Goal: Task Accomplishment & Management: Use online tool/utility

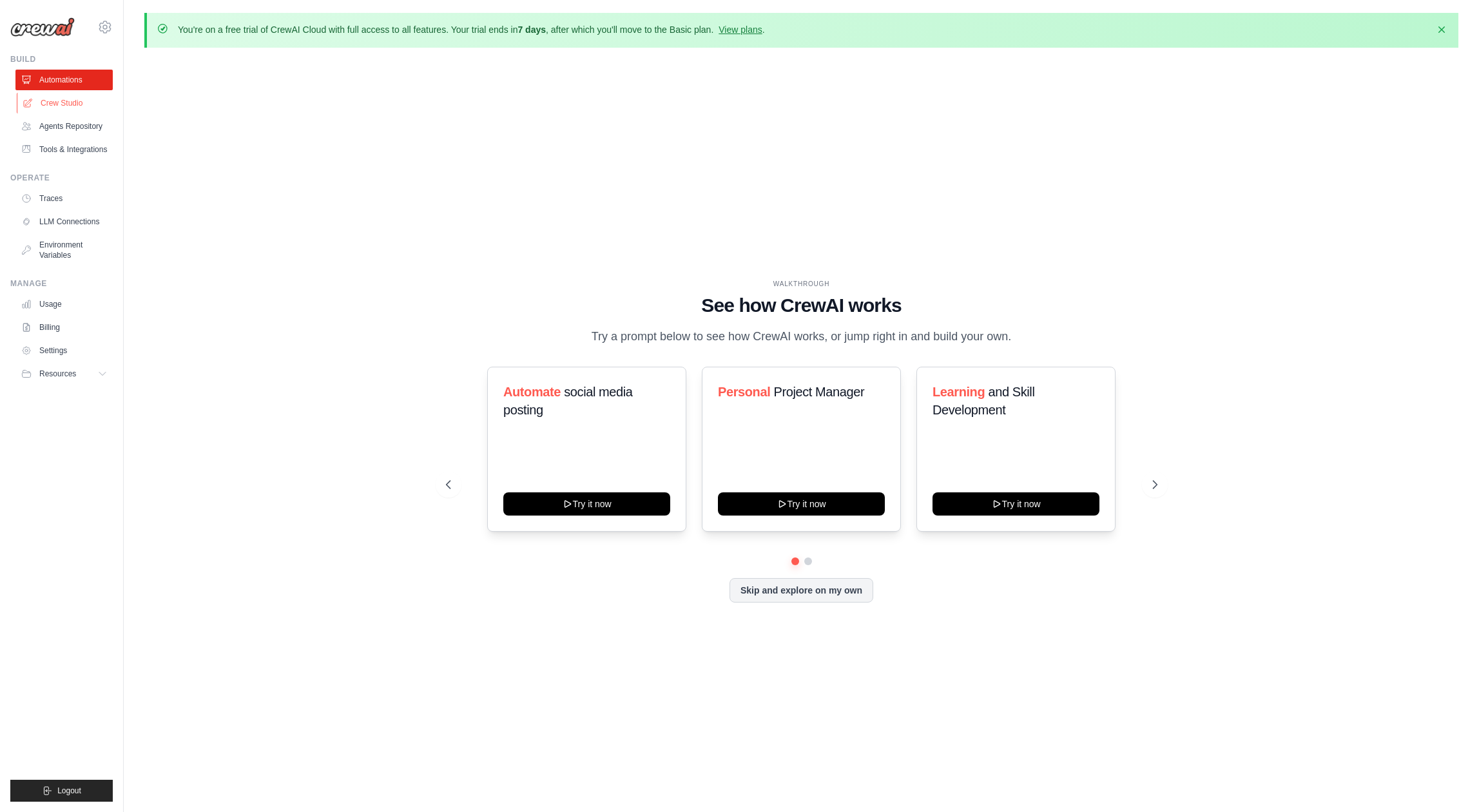
click at [82, 105] on link "Crew Studio" at bounding box center [65, 103] width 97 height 20
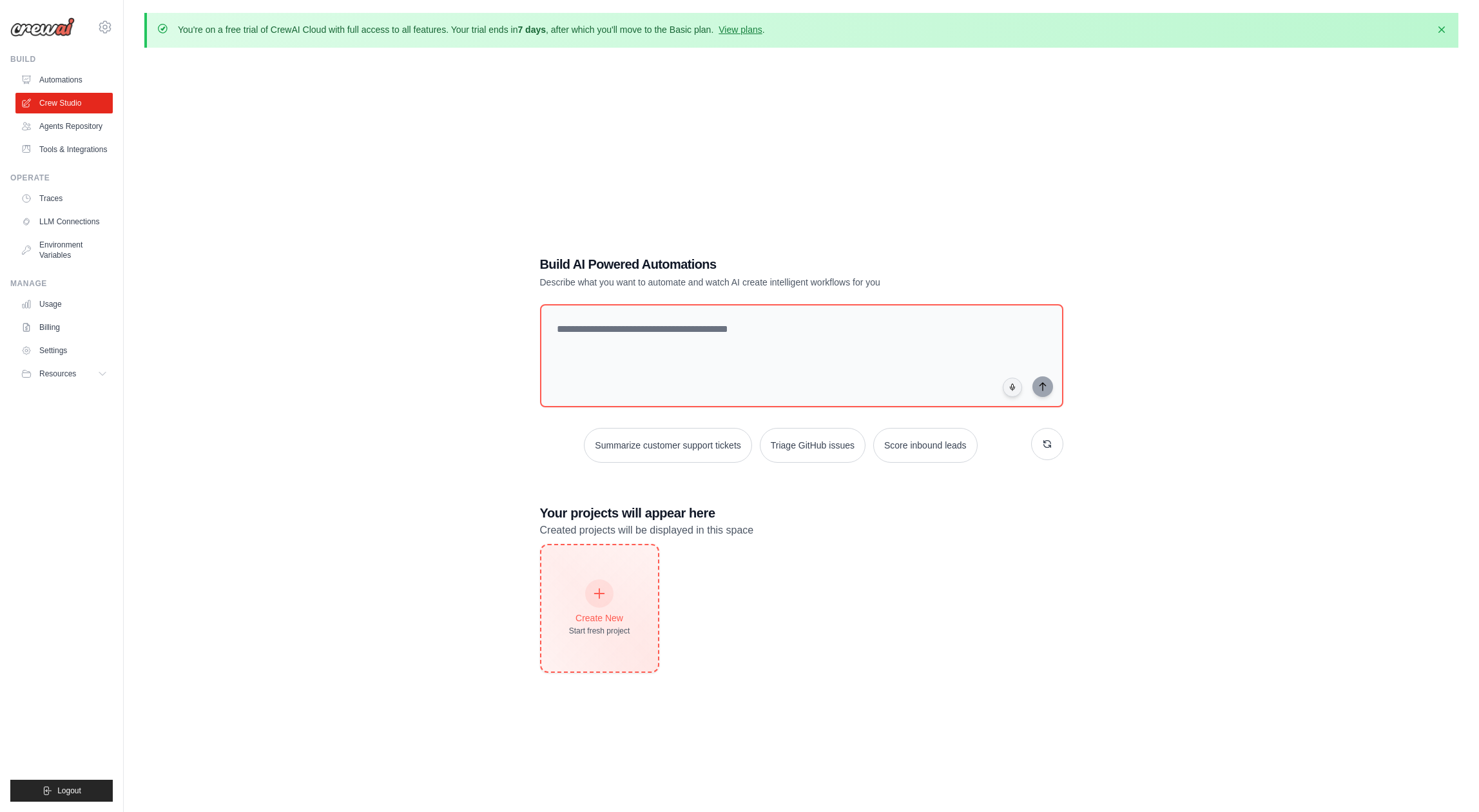
click at [616, 578] on div "Create New Start fresh project" at bounding box center [600, 608] width 116 height 126
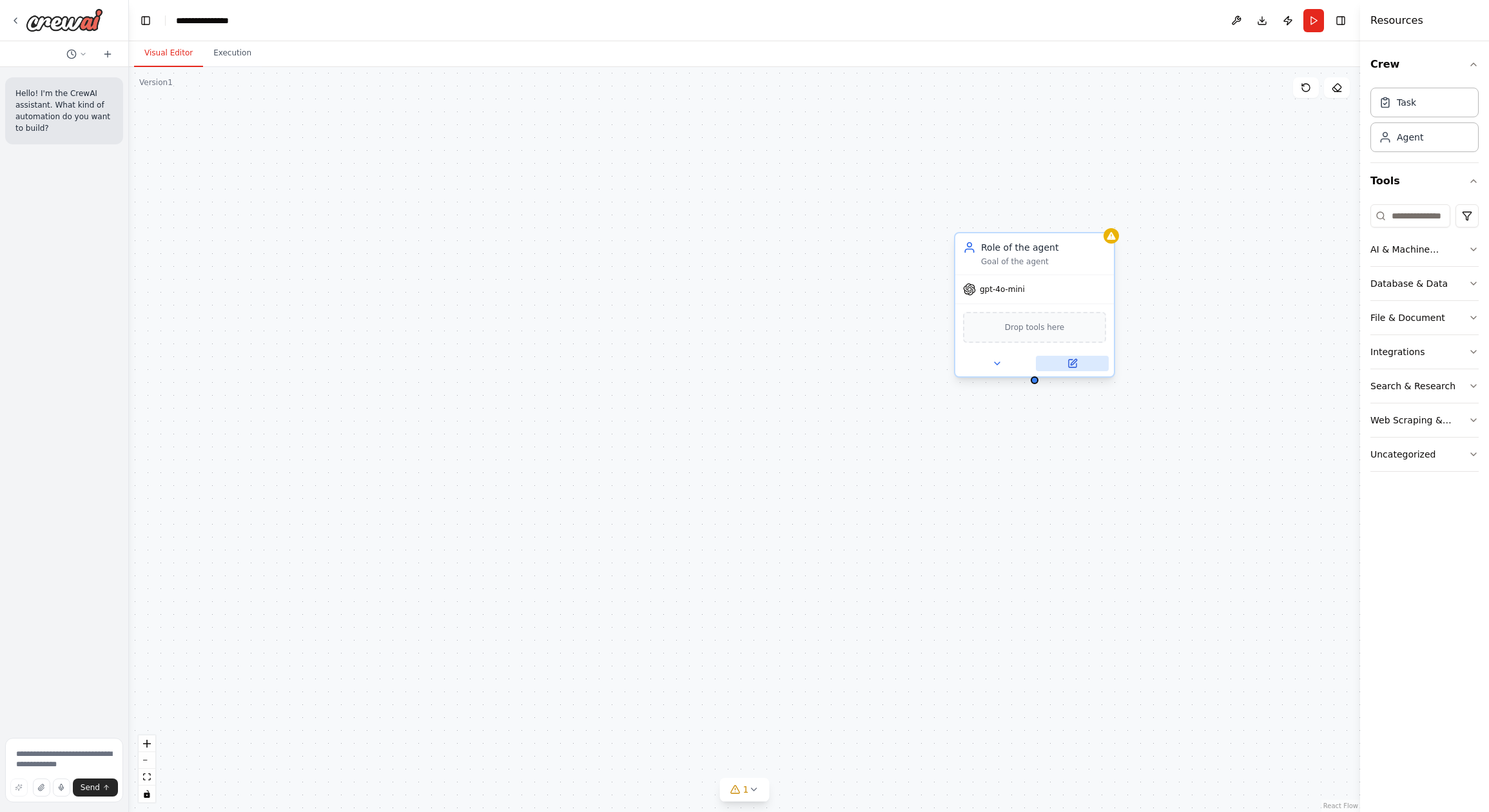
click at [1075, 363] on icon at bounding box center [1073, 363] width 8 height 8
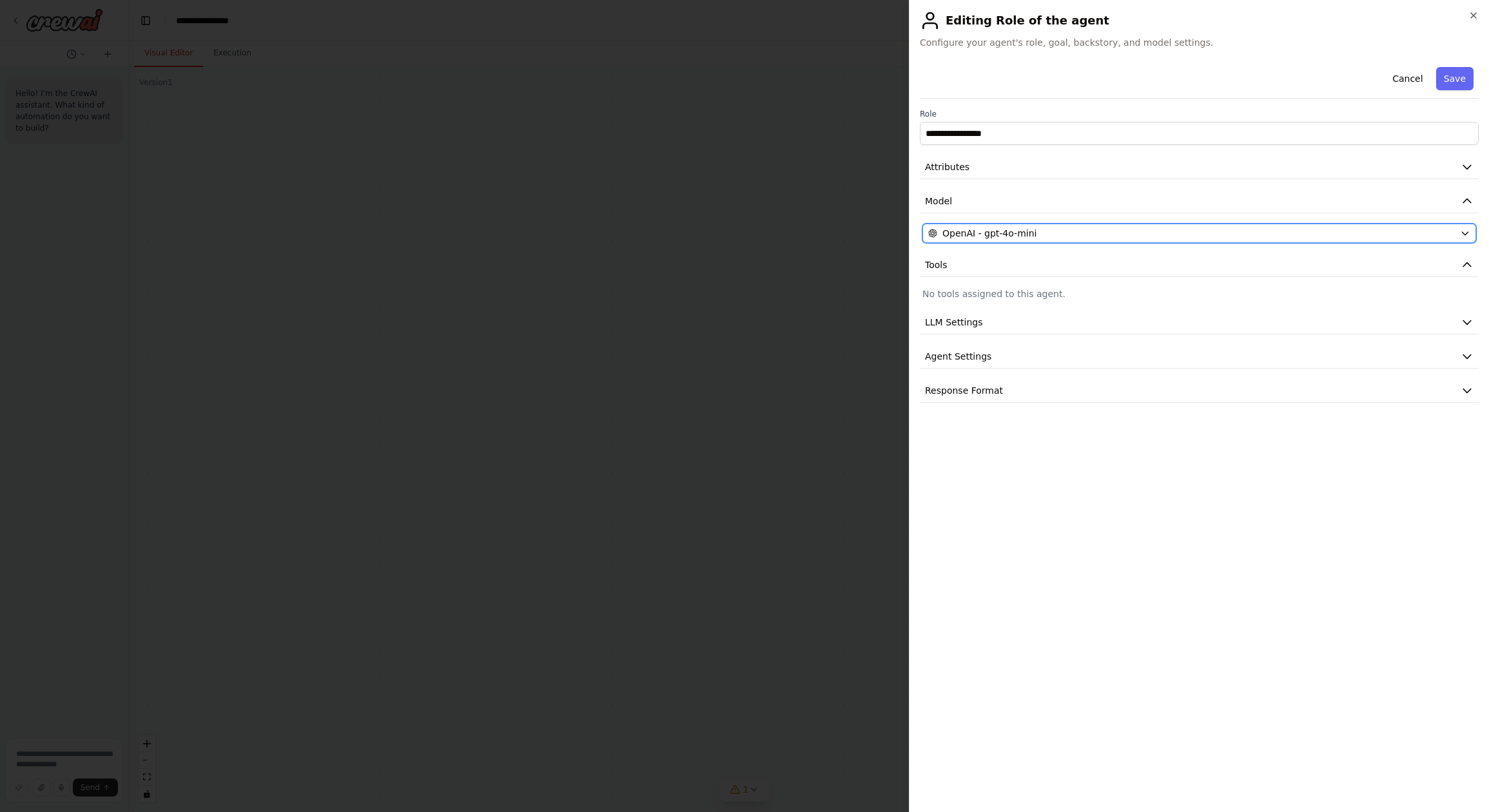
click at [997, 225] on button "OpenAI - gpt-4o-mini" at bounding box center [1199, 233] width 554 height 20
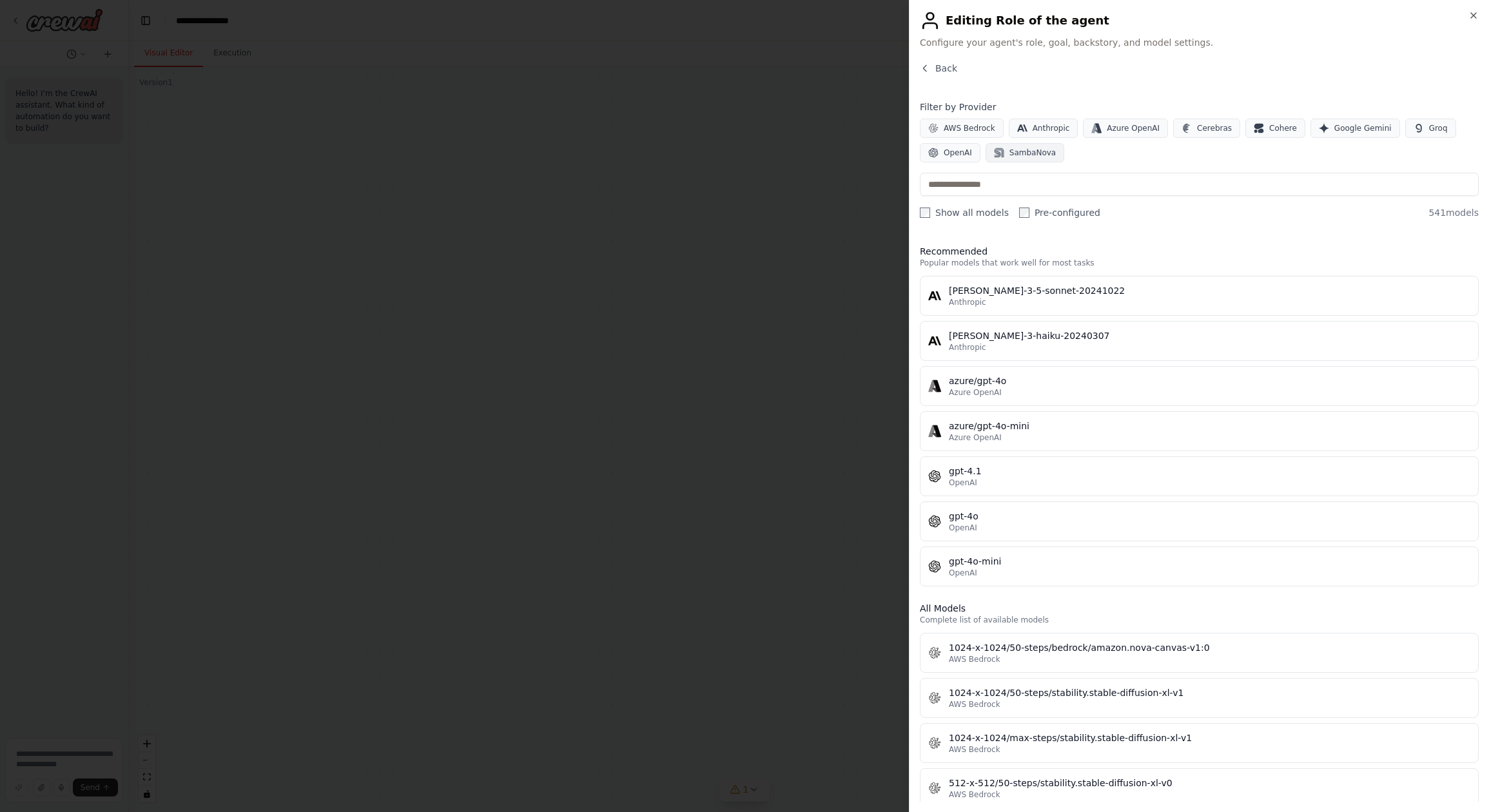
click at [1024, 153] on span "SambaNova" at bounding box center [1032, 153] width 46 height 11
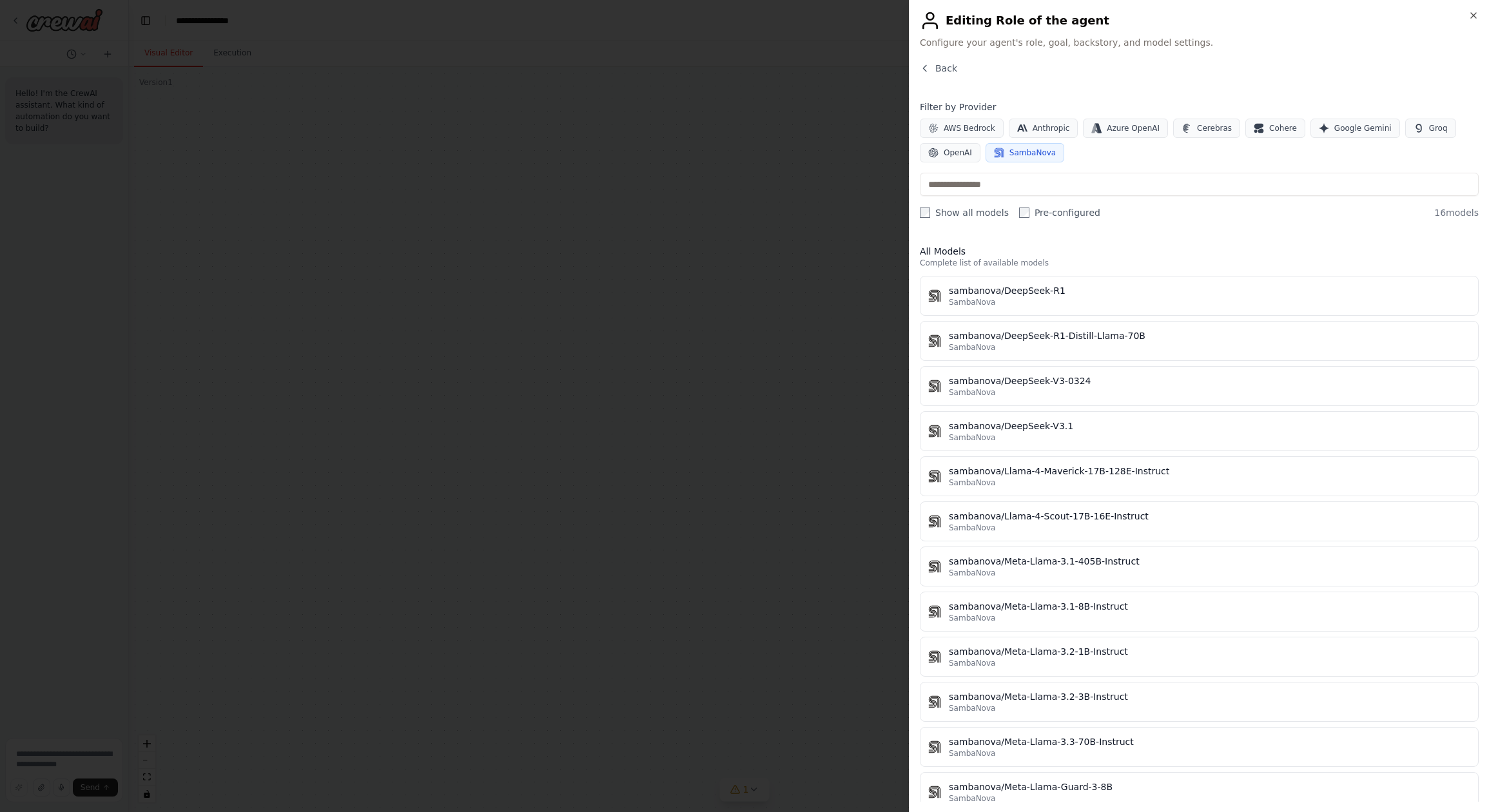
click at [974, 213] on label "Show all models" at bounding box center [965, 212] width 89 height 13
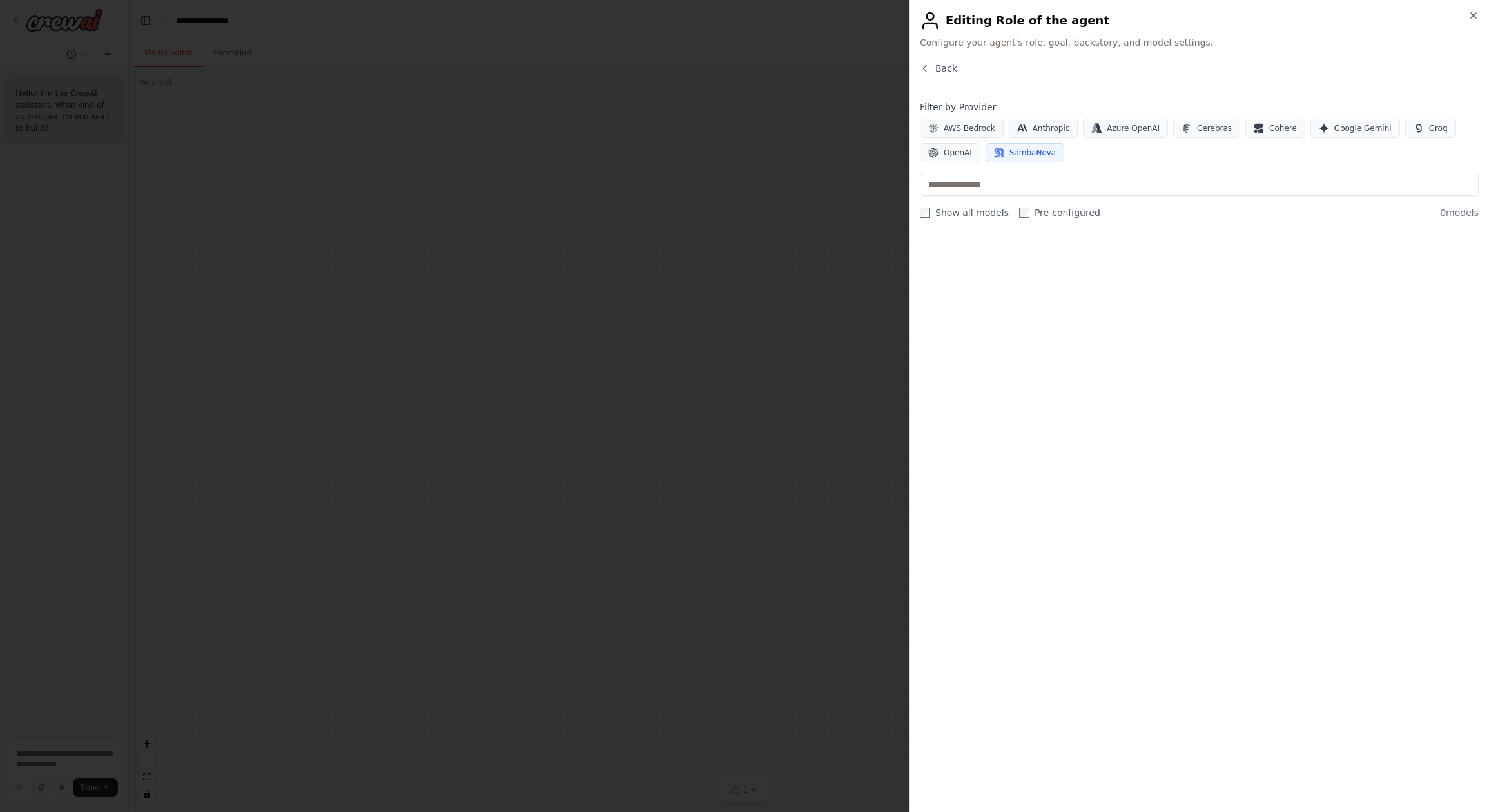
click at [1051, 215] on label "Pre-configured" at bounding box center [1060, 212] width 82 height 13
click at [981, 213] on label "Show all models" at bounding box center [965, 212] width 89 height 13
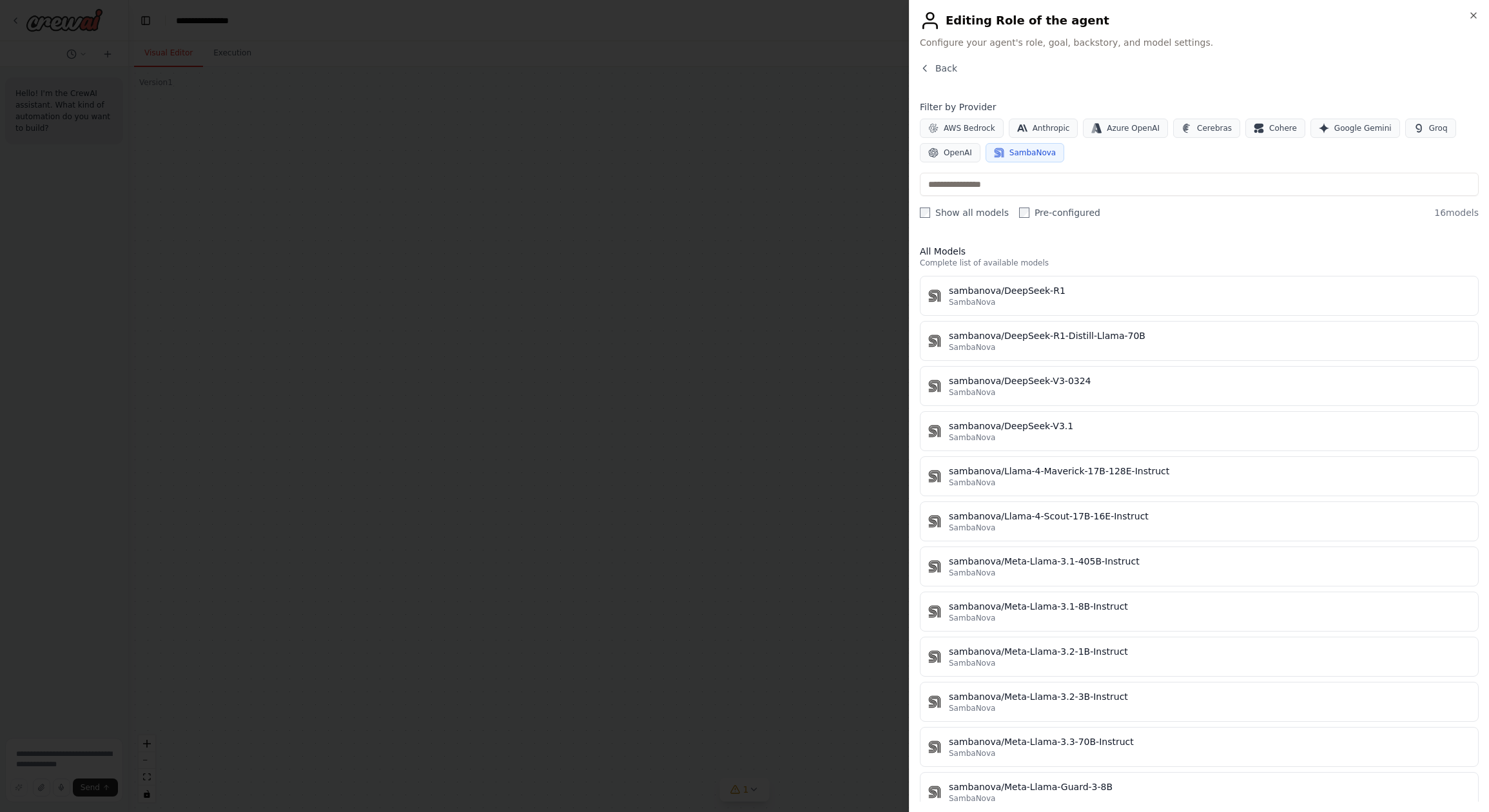
click at [1043, 215] on label "Pre-configured" at bounding box center [1060, 212] width 82 height 13
click at [1040, 215] on label "Pre-configured" at bounding box center [1060, 212] width 82 height 13
click at [1046, 209] on label "Pre-configured" at bounding box center [1060, 212] width 82 height 13
click at [960, 217] on label "Show all models" at bounding box center [965, 212] width 89 height 13
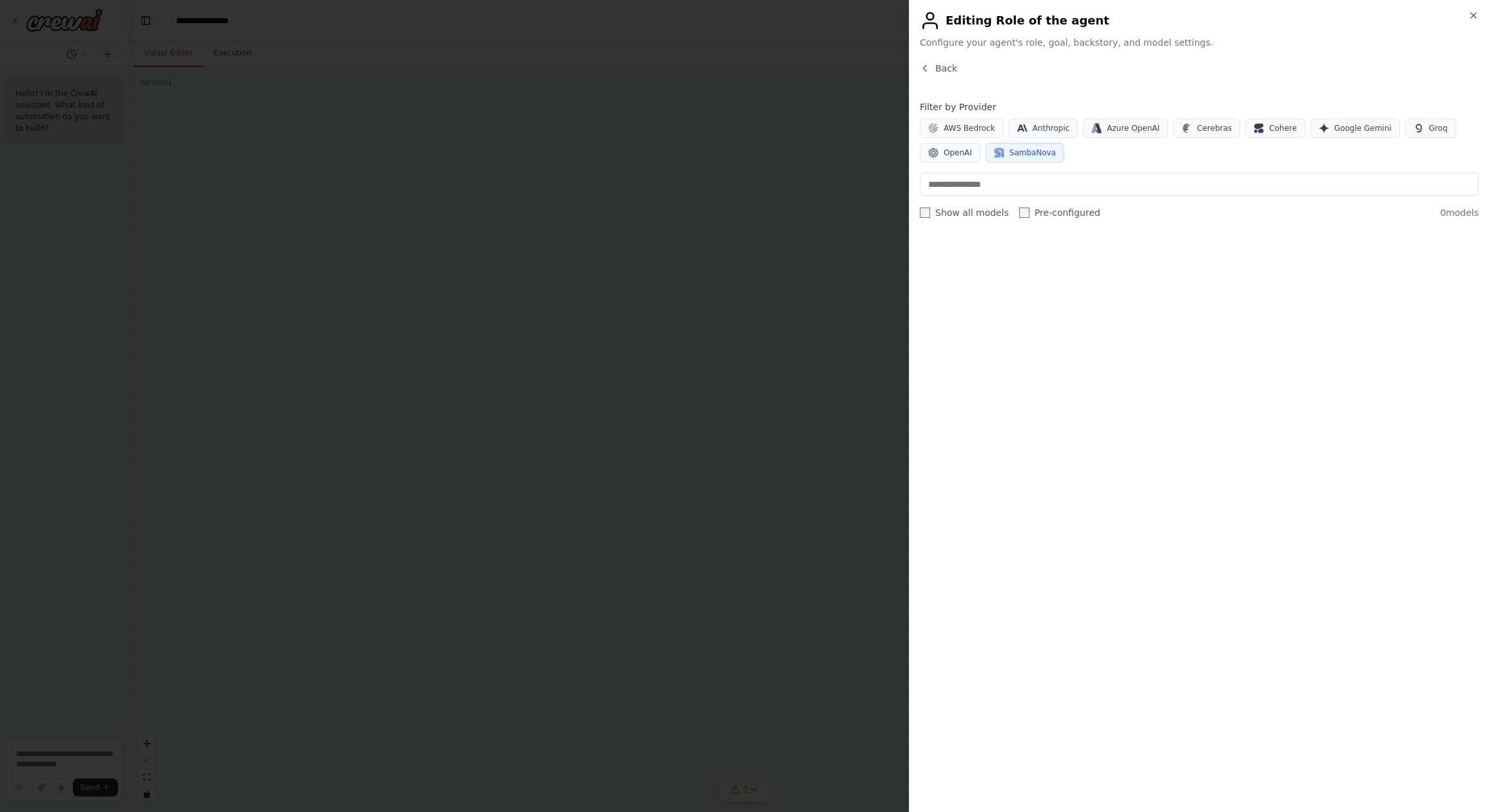
click at [1025, 215] on label "Pre-configured" at bounding box center [1060, 212] width 82 height 13
click at [962, 148] on span "OpenAI" at bounding box center [958, 153] width 29 height 11
click at [1036, 150] on span "SambaNova" at bounding box center [1032, 153] width 46 height 11
click at [950, 150] on span "OpenAI" at bounding box center [958, 153] width 29 height 11
